Goal: Task Accomplishment & Management: Manage account settings

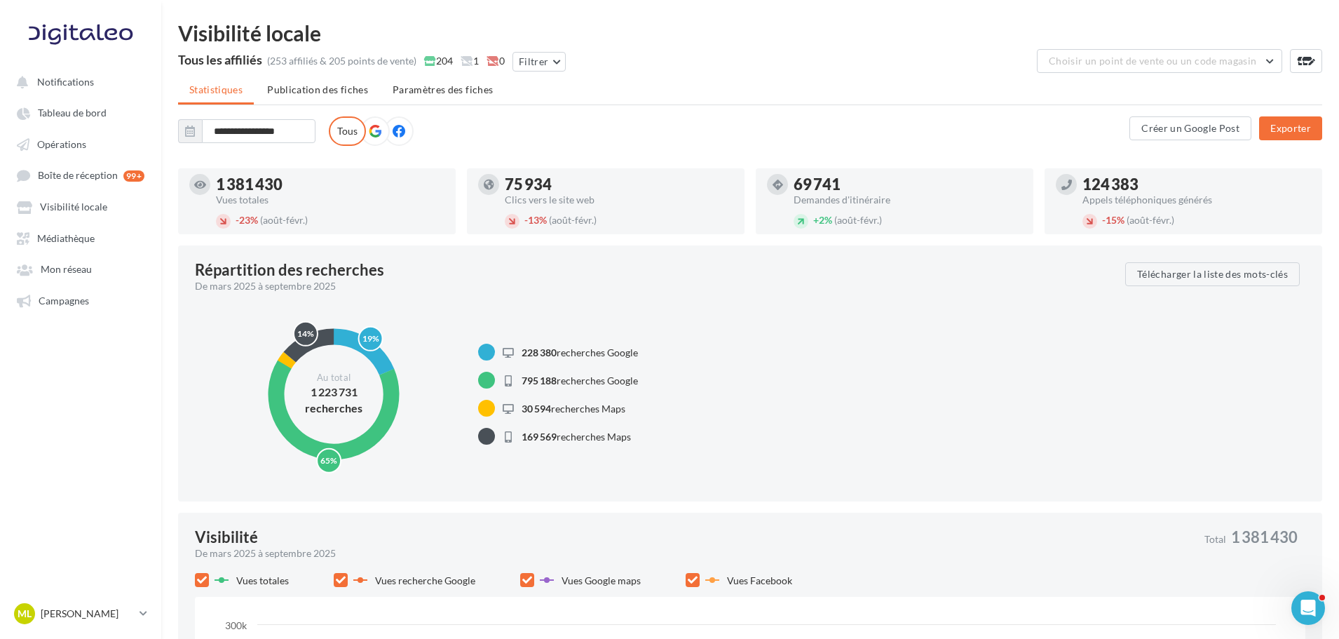
drag, startPoint x: 582, startPoint y: 110, endPoint x: 594, endPoint y: 128, distance: 21.6
drag, startPoint x: 611, startPoint y: 87, endPoint x: 609, endPoint y: 110, distance: 23.3
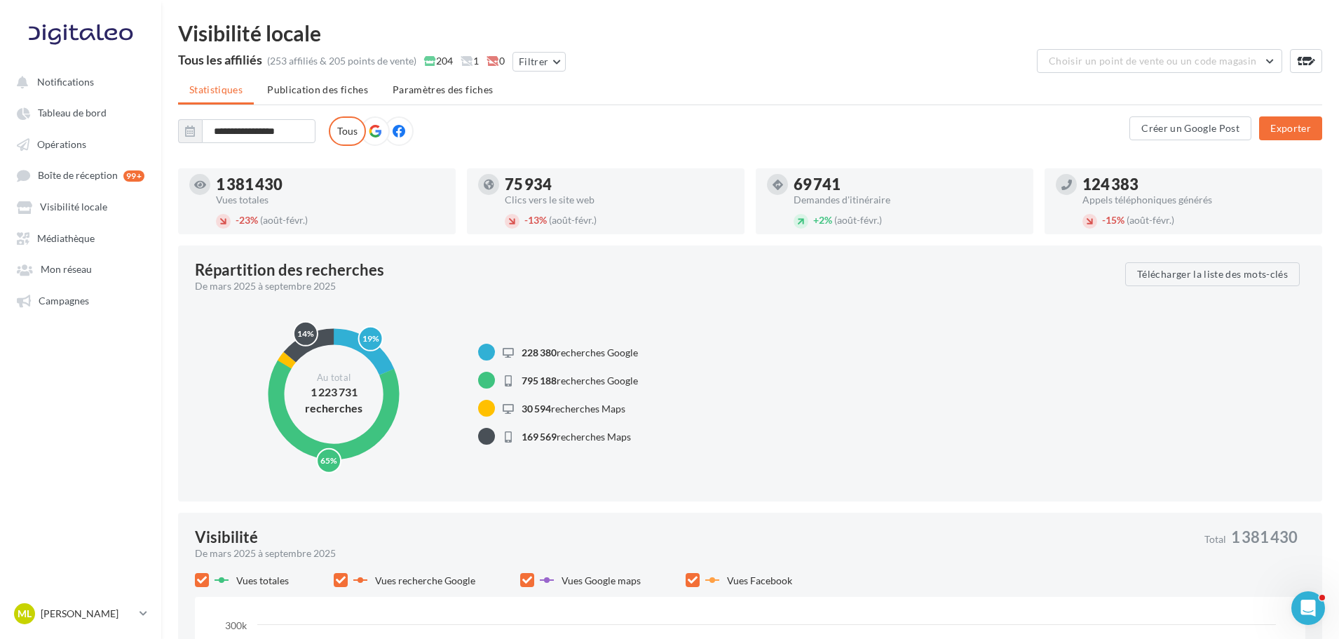
click at [596, 118] on div "Abaka [GEOGRAPHIC_DATA] [GEOGRAPHIC_DATA] Interaction Interim - Celtic Lorient …" at bounding box center [653, 130] width 951 height 29
click at [117, 613] on p "[PERSON_NAME]" at bounding box center [87, 613] width 93 height 14
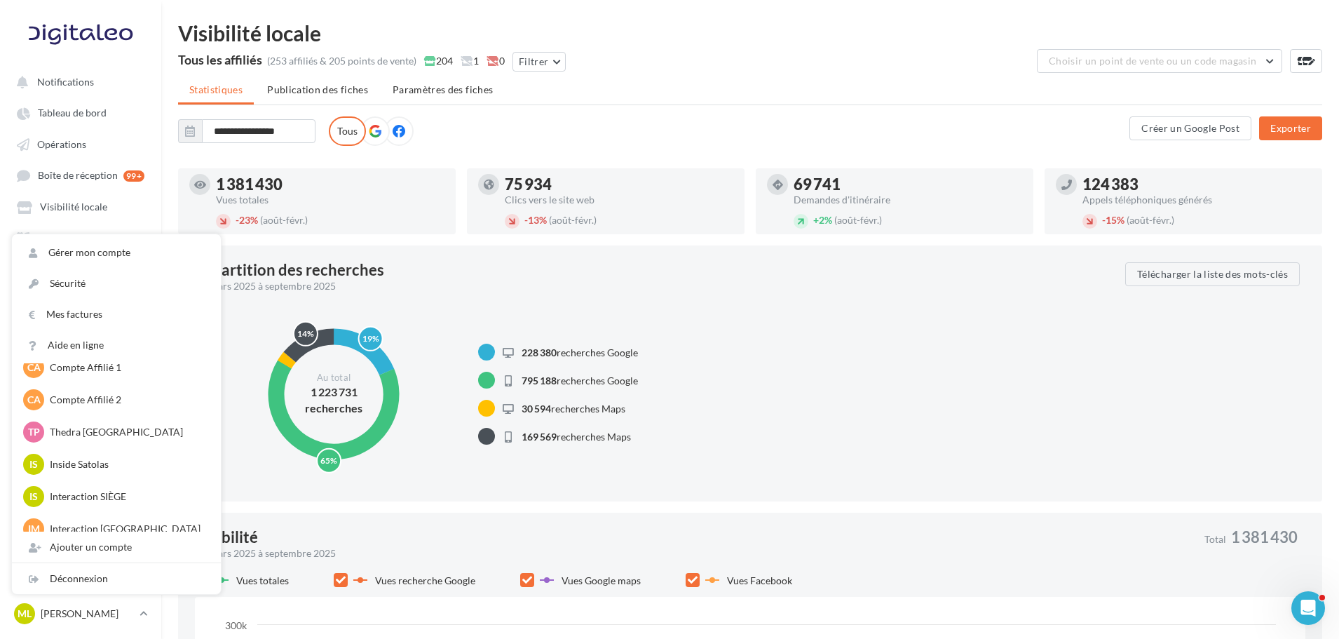
scroll to position [210, 0]
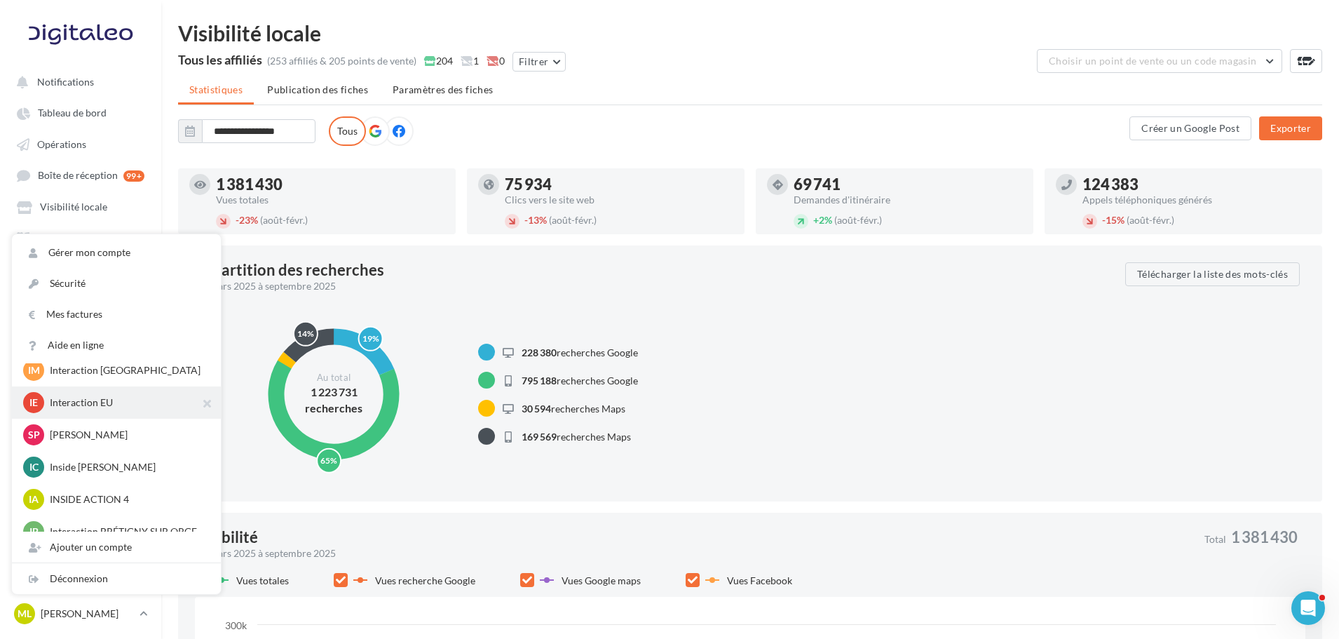
click at [100, 406] on p "Interaction EU" at bounding box center [127, 402] width 154 height 14
